Goal: Task Accomplishment & Management: Complete application form

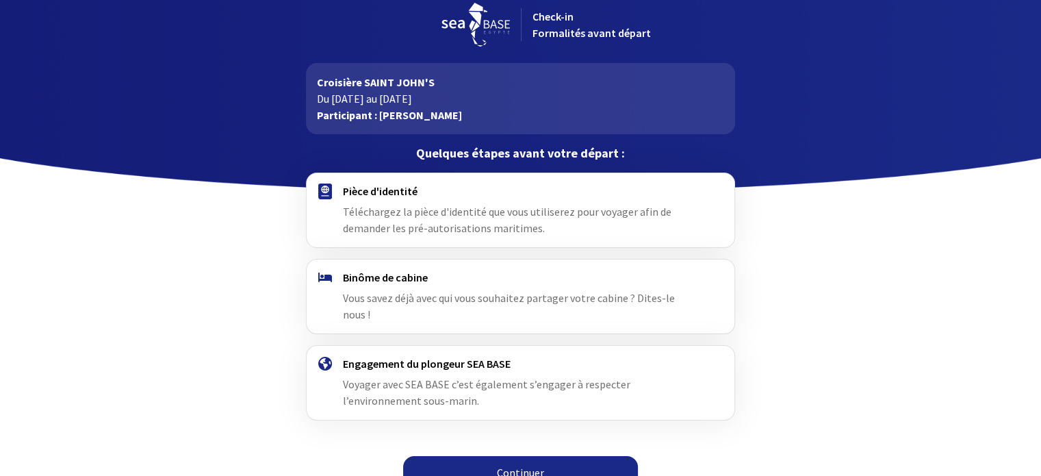
scroll to position [17, 0]
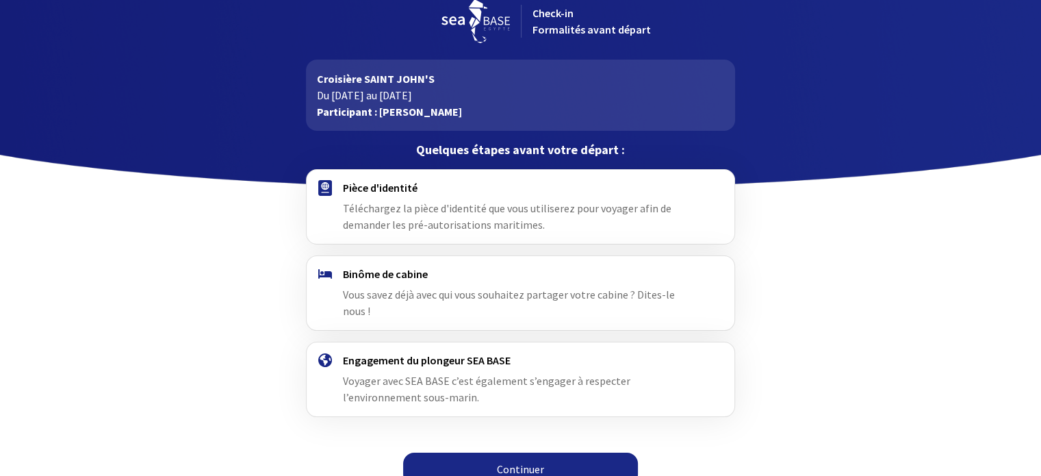
click at [528, 452] on link "Continuer" at bounding box center [520, 468] width 235 height 33
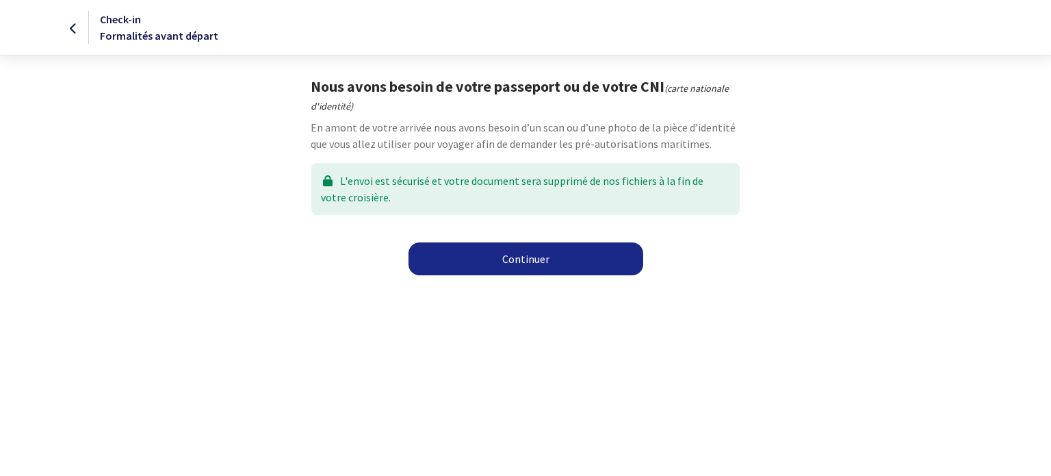
click at [528, 254] on link "Continuer" at bounding box center [526, 258] width 235 height 33
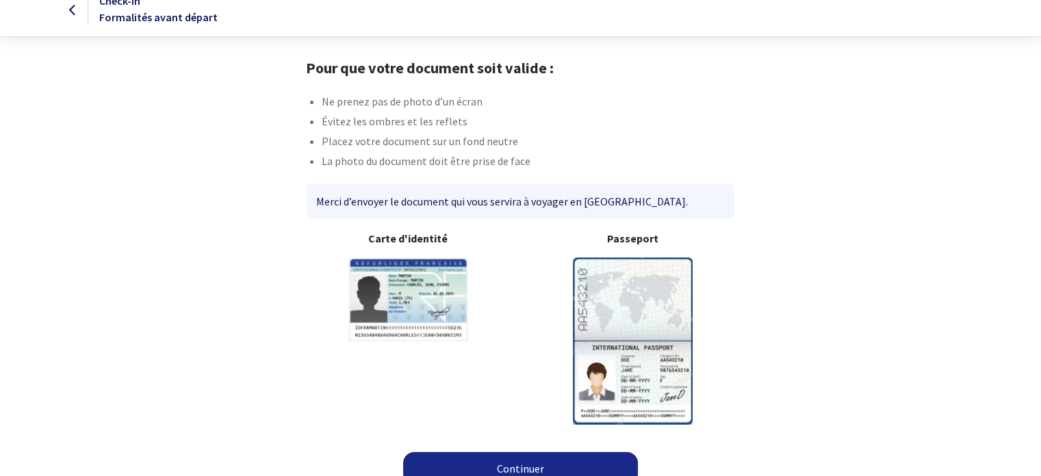
scroll to position [35, 0]
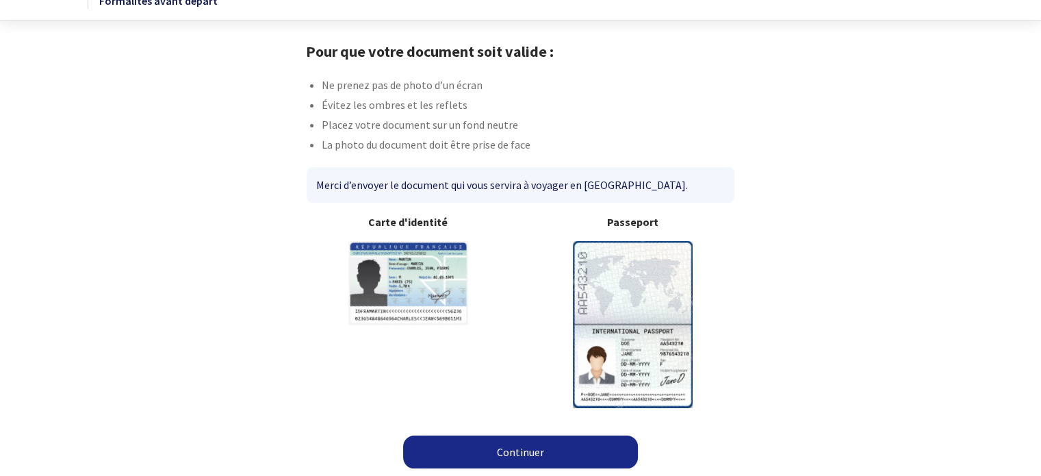
click at [521, 450] on link "Continuer" at bounding box center [520, 451] width 235 height 33
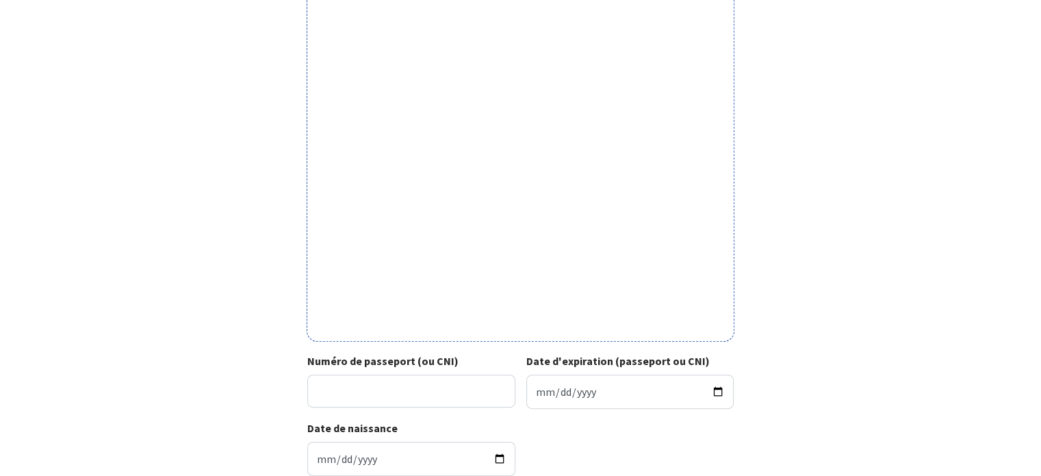
scroll to position [342, 0]
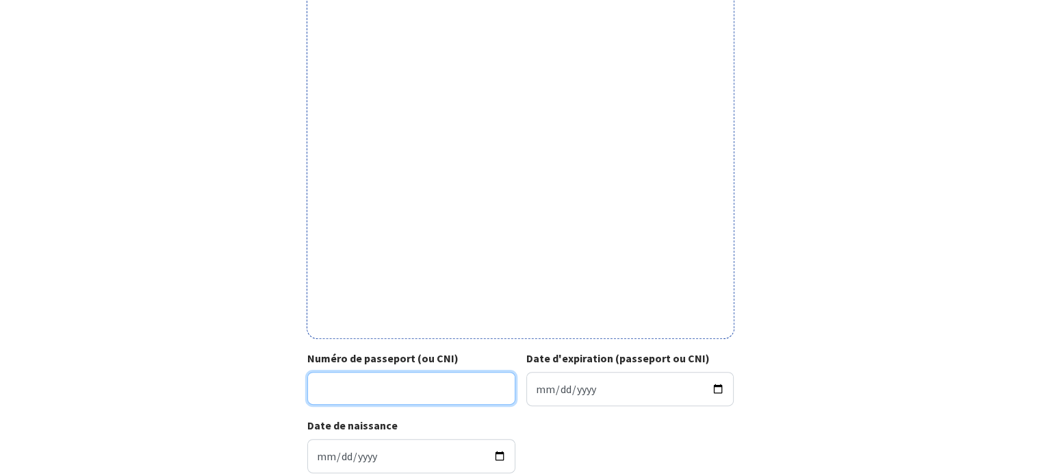
click at [469, 396] on input "Numéro de passeport (ou CNI)" at bounding box center [411, 388] width 208 height 33
type input "24FD26164"
click at [619, 371] on div "Date d'expiration (passeport ou CNI)" at bounding box center [628, 378] width 214 height 56
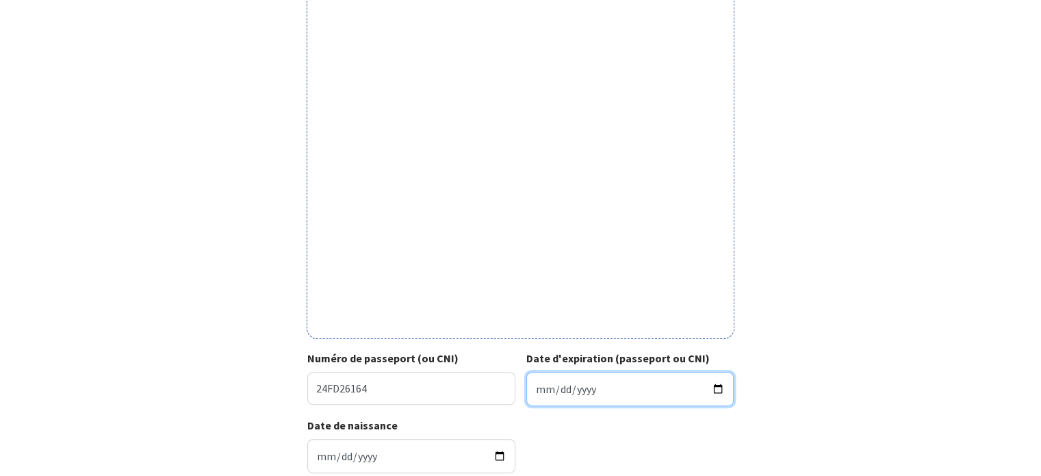
click at [624, 385] on input "Date d'expiration (passeport ou CNI)" at bounding box center [630, 389] width 208 height 34
type input "0202-07-07"
click at [576, 389] on input "0034-07-07" at bounding box center [630, 389] width 208 height 34
type input "2034-07-07"
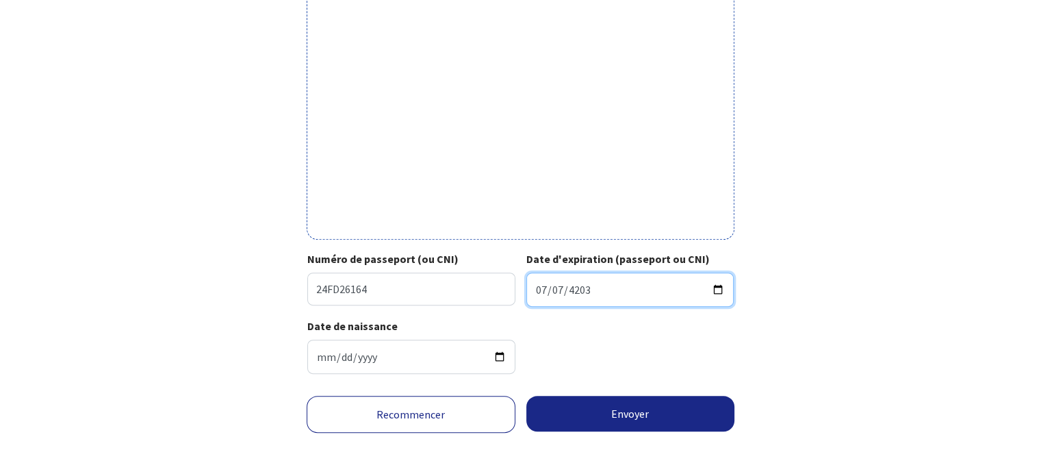
scroll to position [446, 0]
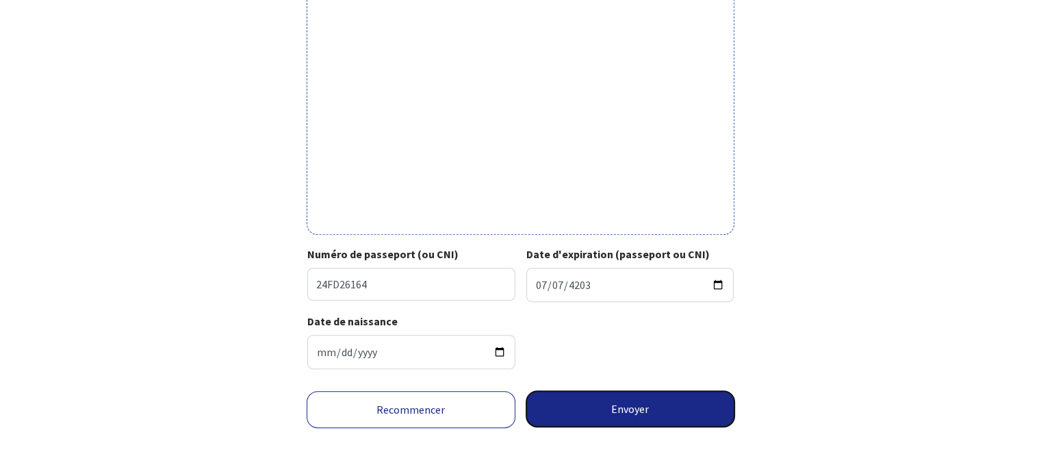
click at [614, 407] on button "Envoyer" at bounding box center [630, 409] width 209 height 36
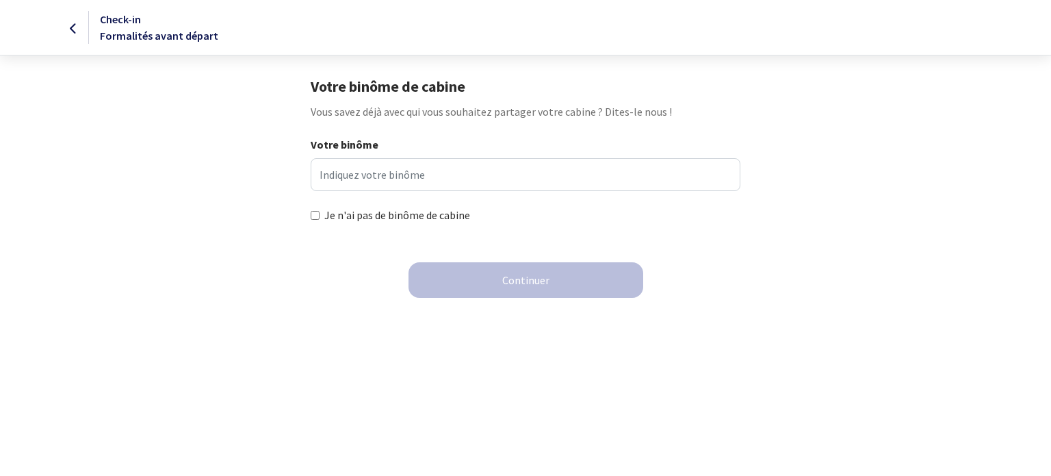
click at [318, 218] on input "Je n'ai pas de binôme de cabine" at bounding box center [315, 215] width 9 height 9
checkbox input "true"
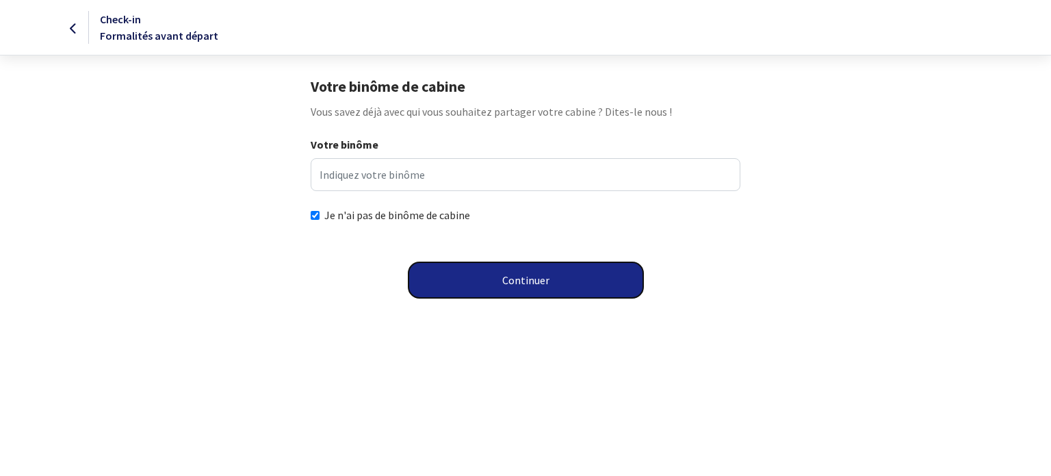
click at [514, 271] on button "Continuer" at bounding box center [526, 280] width 235 height 36
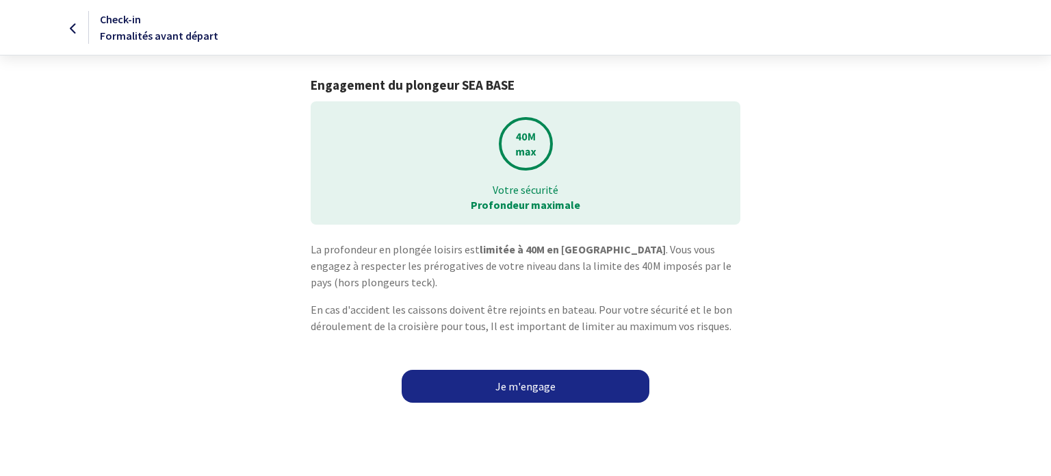
click at [528, 386] on link "Je m'engage" at bounding box center [526, 386] width 248 height 33
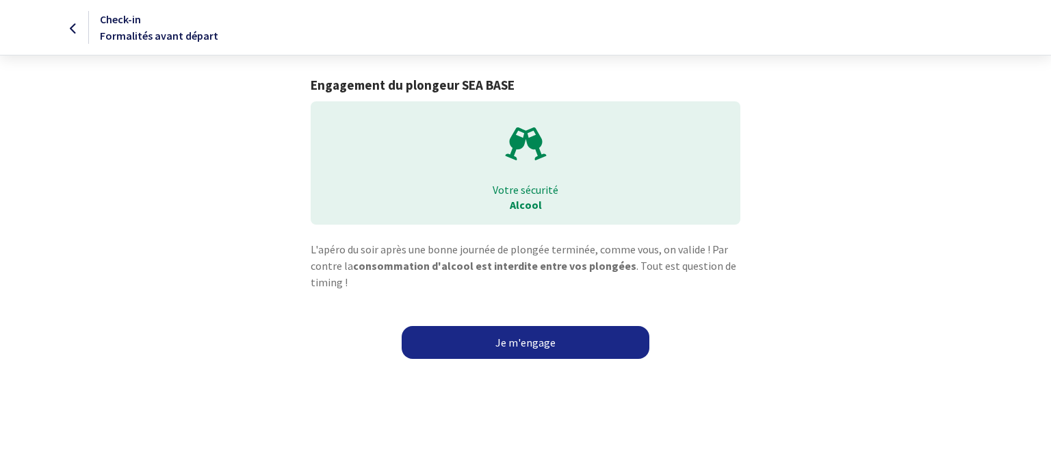
click at [532, 343] on link "Je m'engage" at bounding box center [526, 342] width 248 height 33
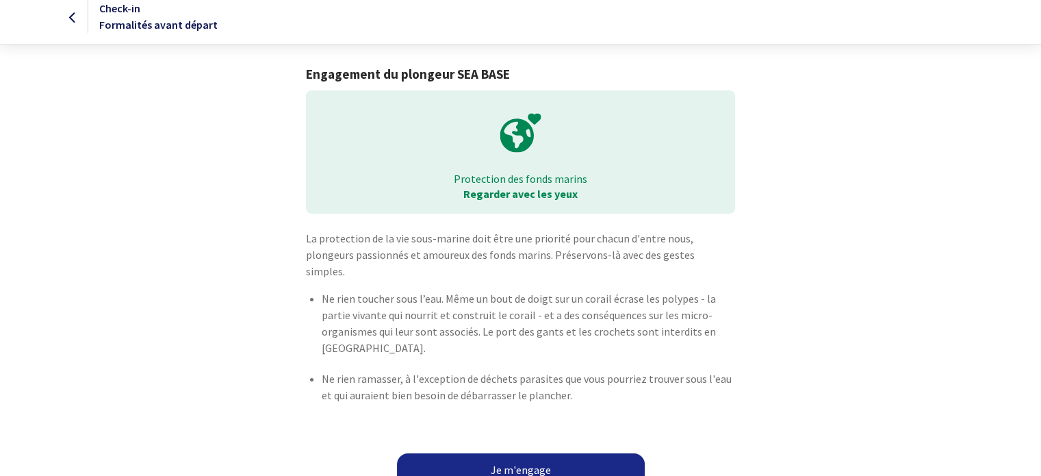
scroll to position [12, 0]
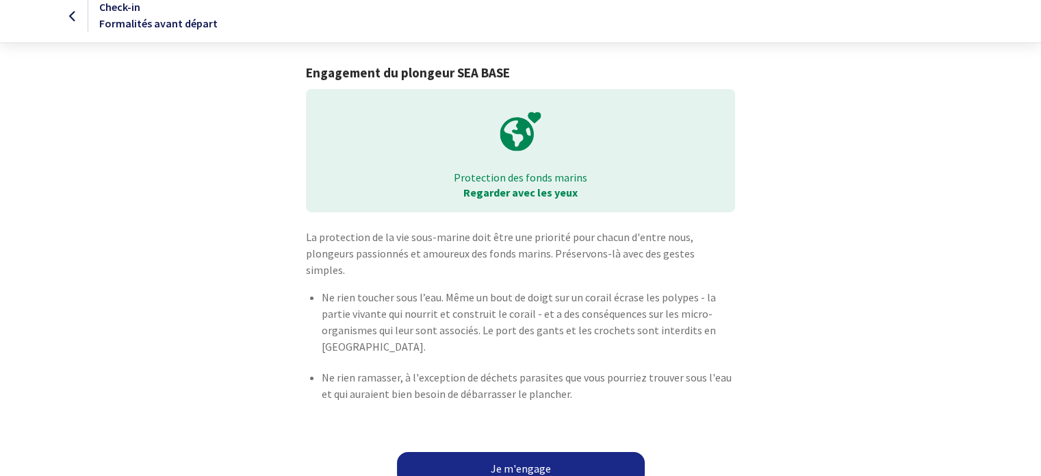
click at [512, 452] on link "Je m'engage" at bounding box center [521, 468] width 248 height 33
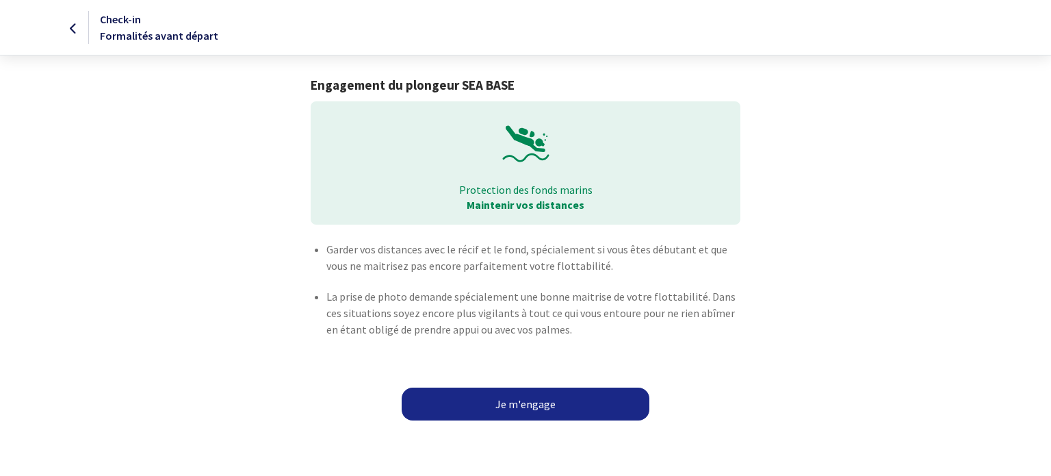
click at [526, 402] on link "Je m'engage" at bounding box center [526, 403] width 248 height 33
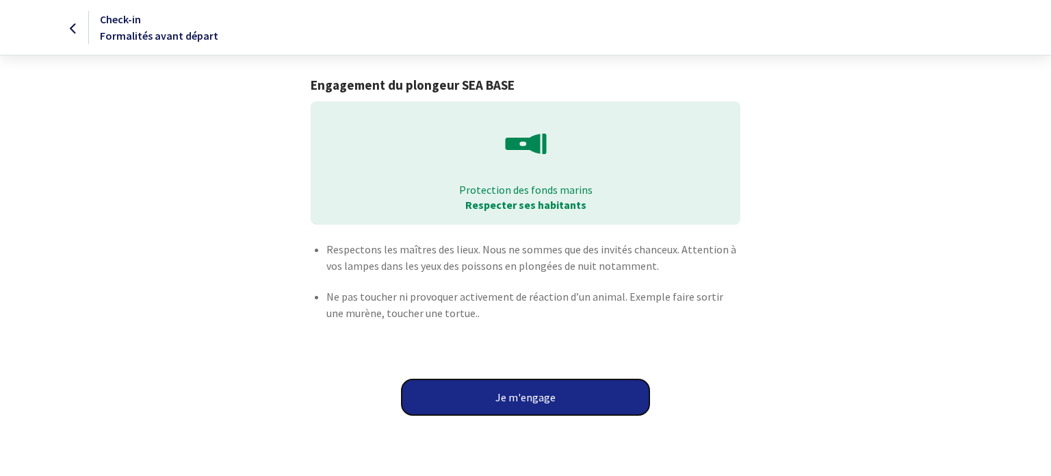
click at [539, 396] on button "Je m'engage" at bounding box center [526, 397] width 248 height 36
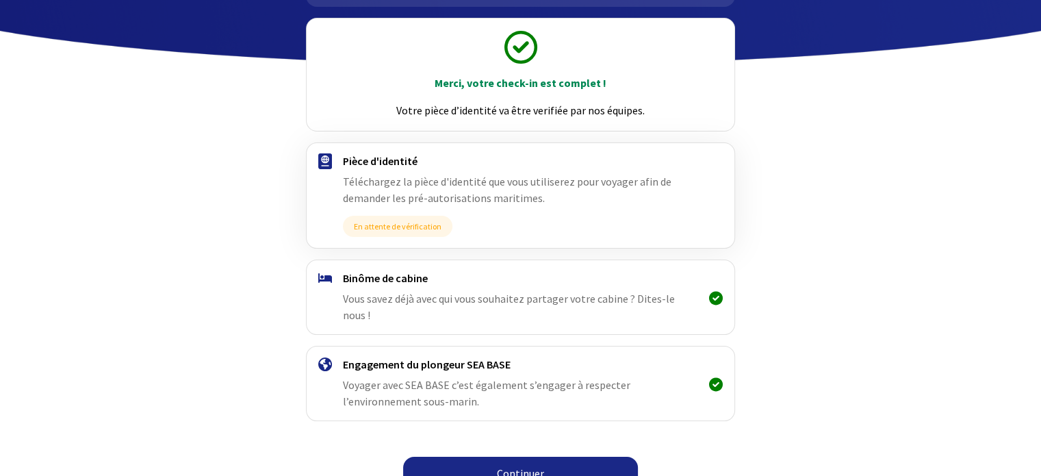
scroll to position [145, 0]
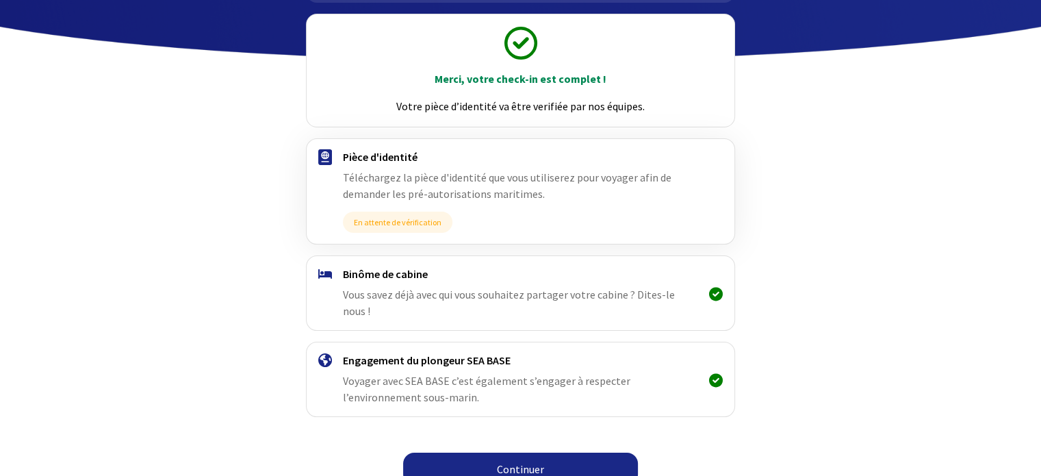
click at [526, 452] on link "Continuer" at bounding box center [520, 468] width 235 height 33
